Goal: Task Accomplishment & Management: Complete application form

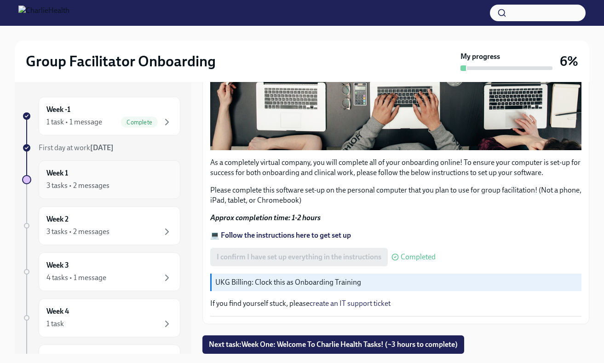
click at [97, 180] on div "3 tasks • 2 messages" at bounding box center [77, 185] width 63 height 10
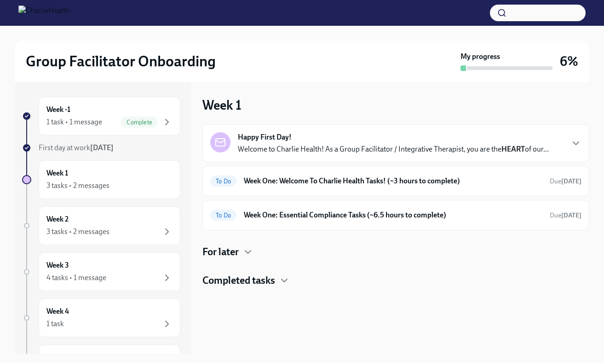
click at [365, 141] on div "Happy First Day! Welcome to Charlie Health! As a Group Facilitator / Integrativ…" at bounding box center [393, 143] width 311 height 22
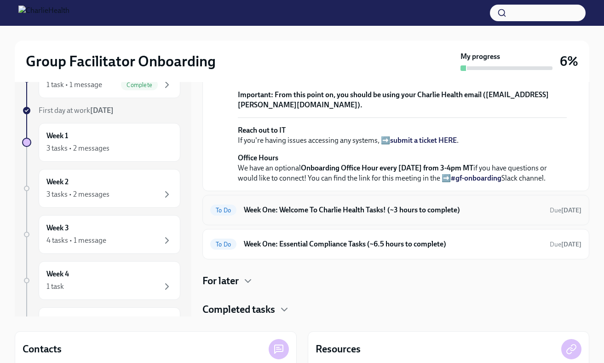
scroll to position [43, 0]
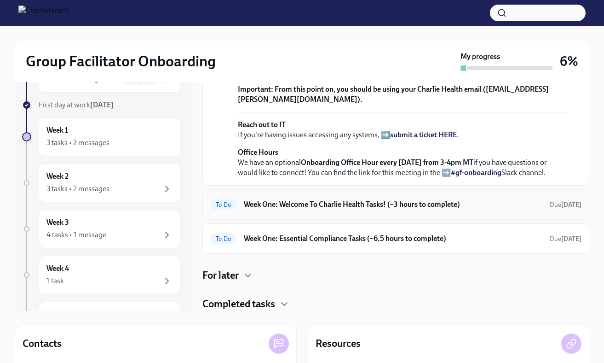
click at [458, 208] on h6 "Week One: Welcome To Charlie Health Tasks! (~3 hours to complete)" at bounding box center [393, 204] width 299 height 10
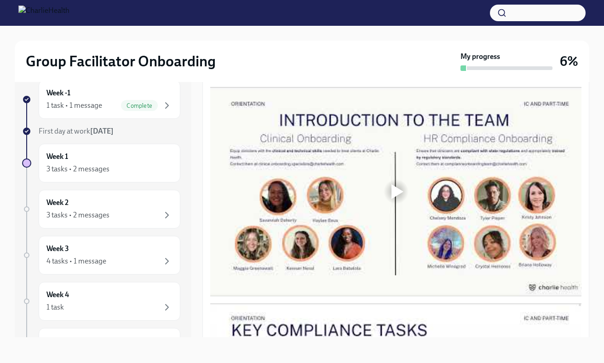
scroll to position [488, 0]
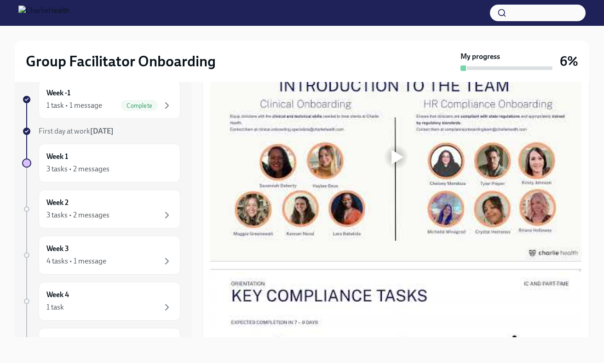
click at [401, 167] on div at bounding box center [395, 156] width 29 height 29
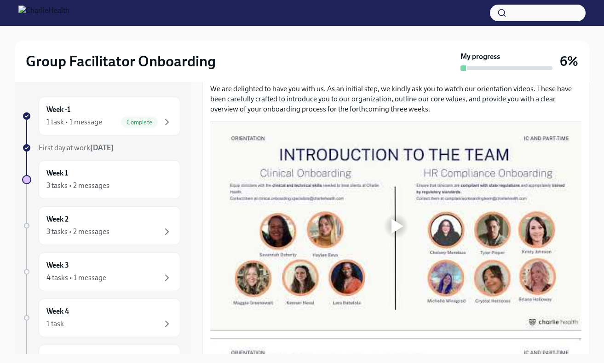
scroll to position [437, 0]
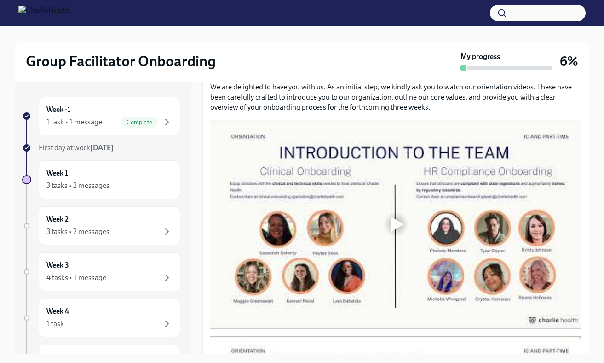
click at [350, 214] on div at bounding box center [395, 224] width 371 height 209
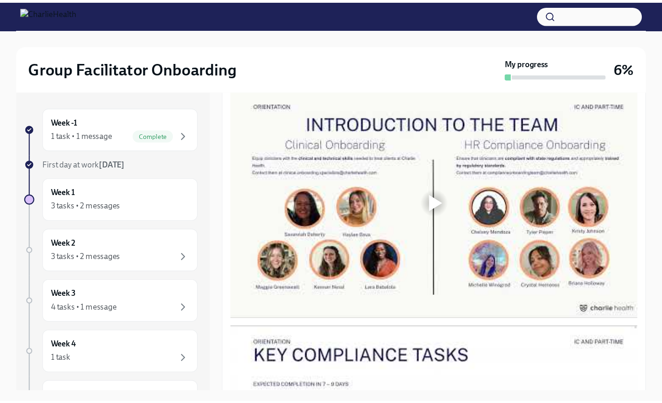
scroll to position [489, 0]
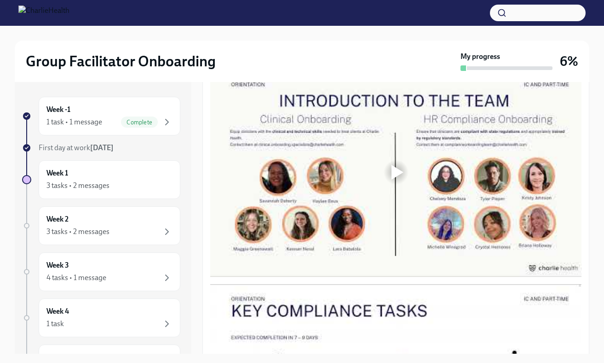
click at [380, 213] on div at bounding box center [395, 172] width 371 height 209
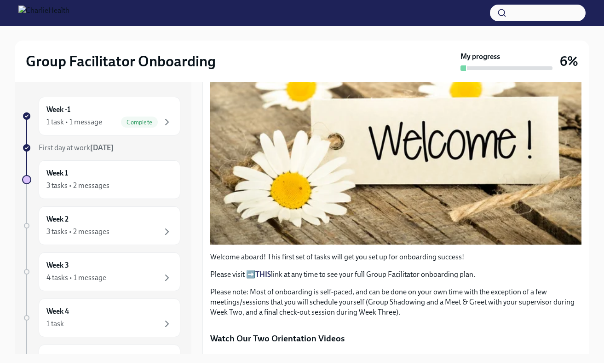
scroll to position [170, 0]
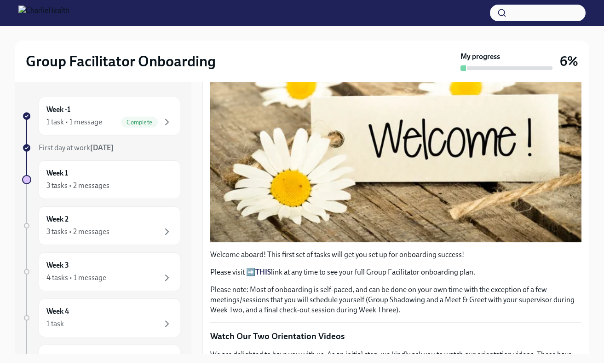
click at [335, 172] on button "Zoom image" at bounding box center [395, 130] width 371 height 223
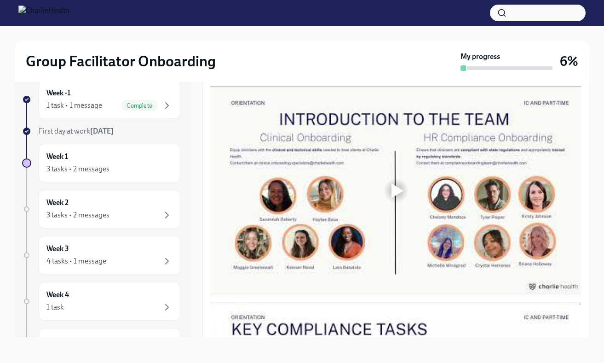
scroll to position [483, 0]
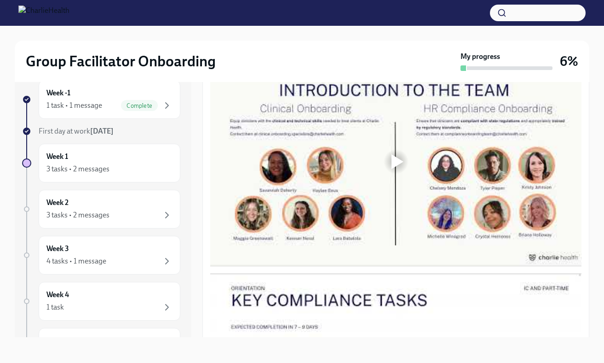
click at [339, 173] on div at bounding box center [395, 161] width 371 height 209
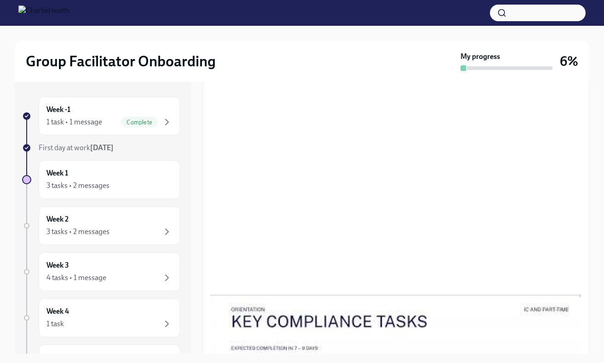
scroll to position [488, 0]
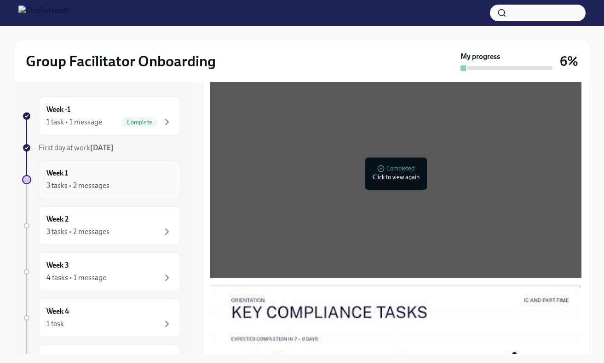
click at [148, 178] on div "Week 1 3 tasks • 2 messages" at bounding box center [109, 179] width 126 height 23
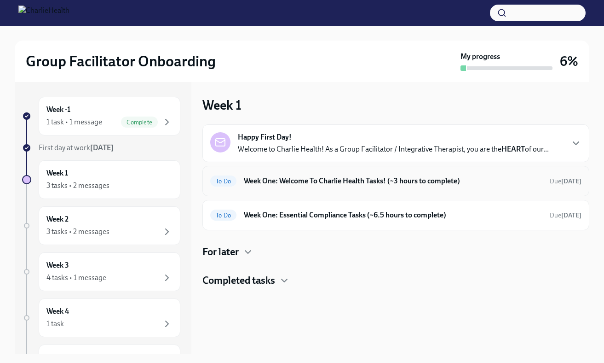
click at [459, 183] on h6 "Week One: Welcome To Charlie Health Tasks! (~3 hours to complete)" at bounding box center [393, 181] width 299 height 10
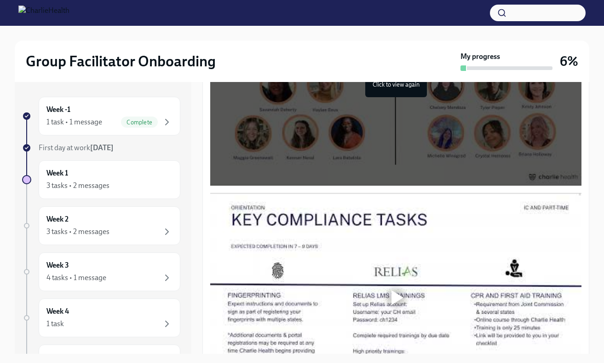
scroll to position [679, 0]
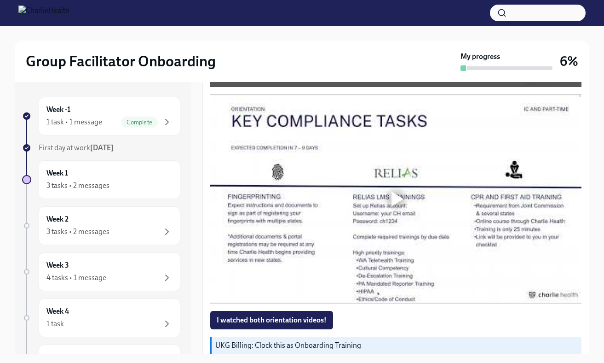
click at [390, 182] on div at bounding box center [395, 198] width 371 height 209
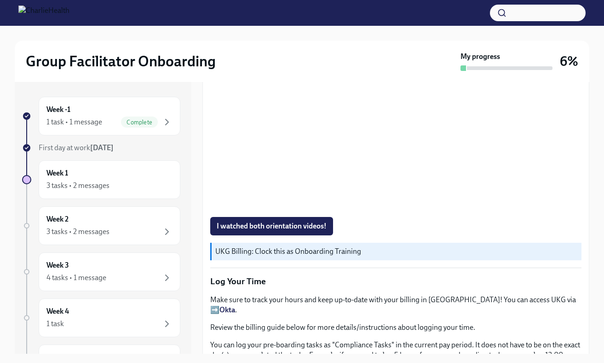
scroll to position [820, 0]
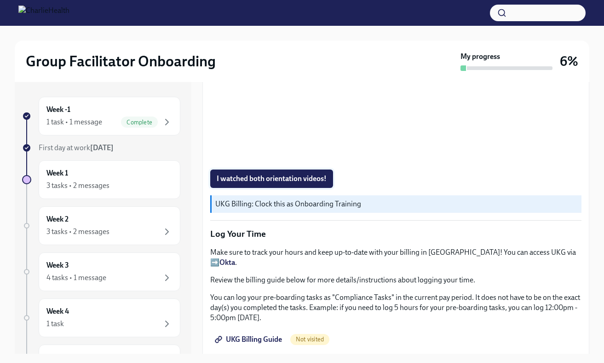
click at [288, 171] on button "I watched both orientation videos!" at bounding box center [271, 178] width 123 height 18
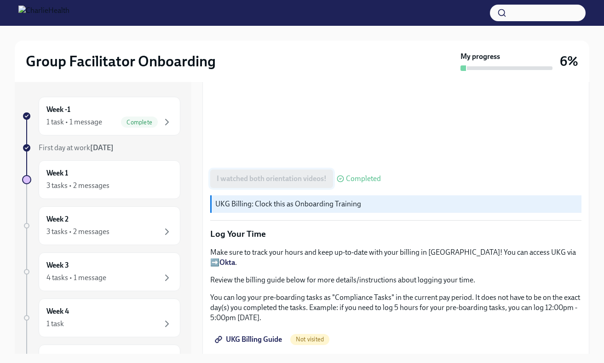
scroll to position [861, 0]
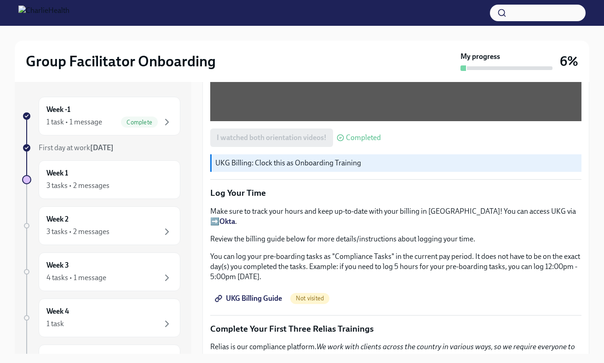
click at [266, 294] on span "UKG Billing Guide" at bounding box center [249, 298] width 65 height 9
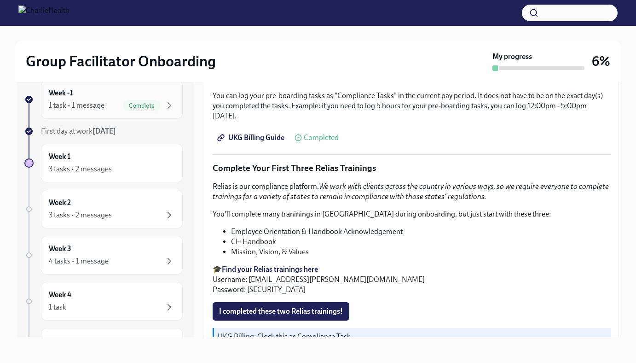
scroll to position [0, 0]
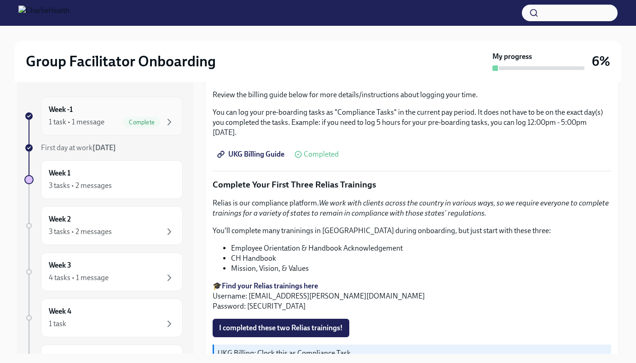
click at [131, 123] on span "Complete" at bounding box center [141, 122] width 37 height 7
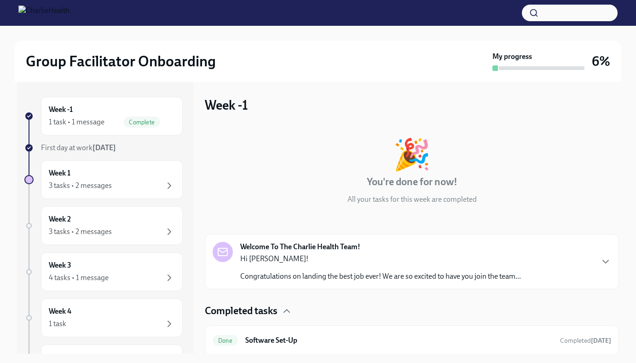
click at [599, 255] on div "Welcome To The Charlie Health Team! Hi [PERSON_NAME]! Congratulations on landin…" at bounding box center [412, 262] width 398 height 40
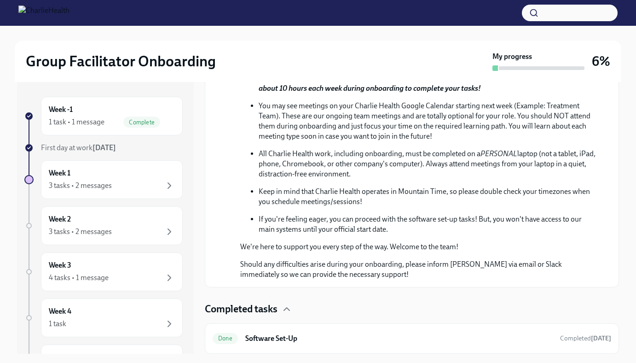
scroll to position [371, 0]
click at [160, 190] on div "3 tasks • 2 messages" at bounding box center [112, 185] width 126 height 11
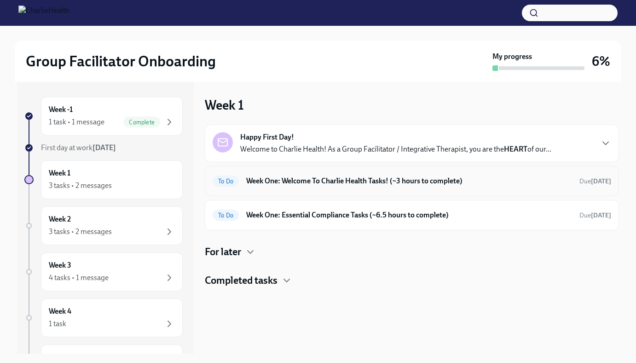
click at [480, 178] on h6 "Week One: Welcome To Charlie Health Tasks! (~3 hours to complete)" at bounding box center [409, 181] width 326 height 10
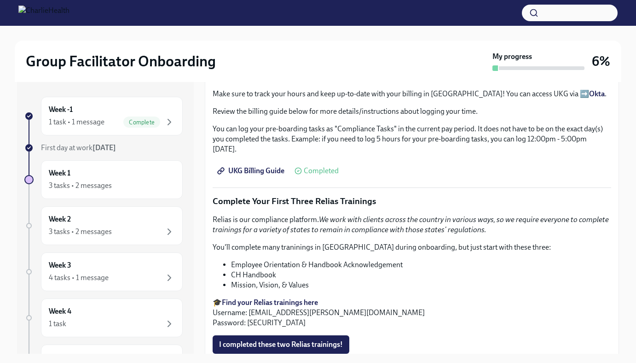
scroll to position [1027, 0]
